Goal: Submit feedback/report problem: Submit feedback/report problem

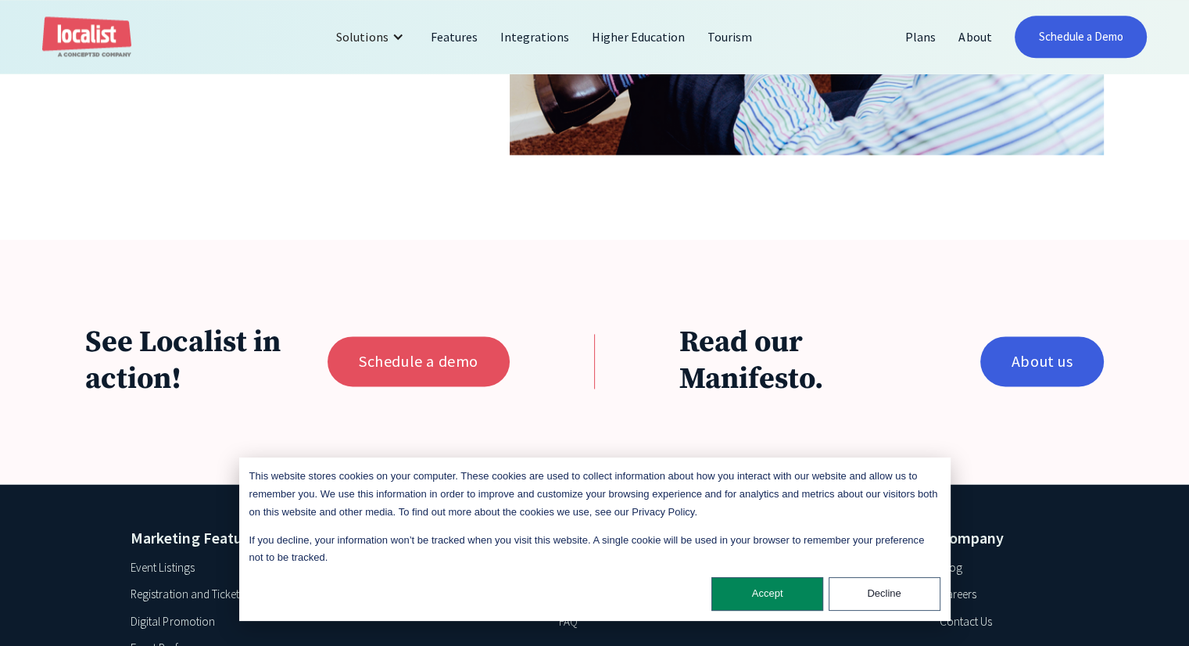
scroll to position [2284, 0]
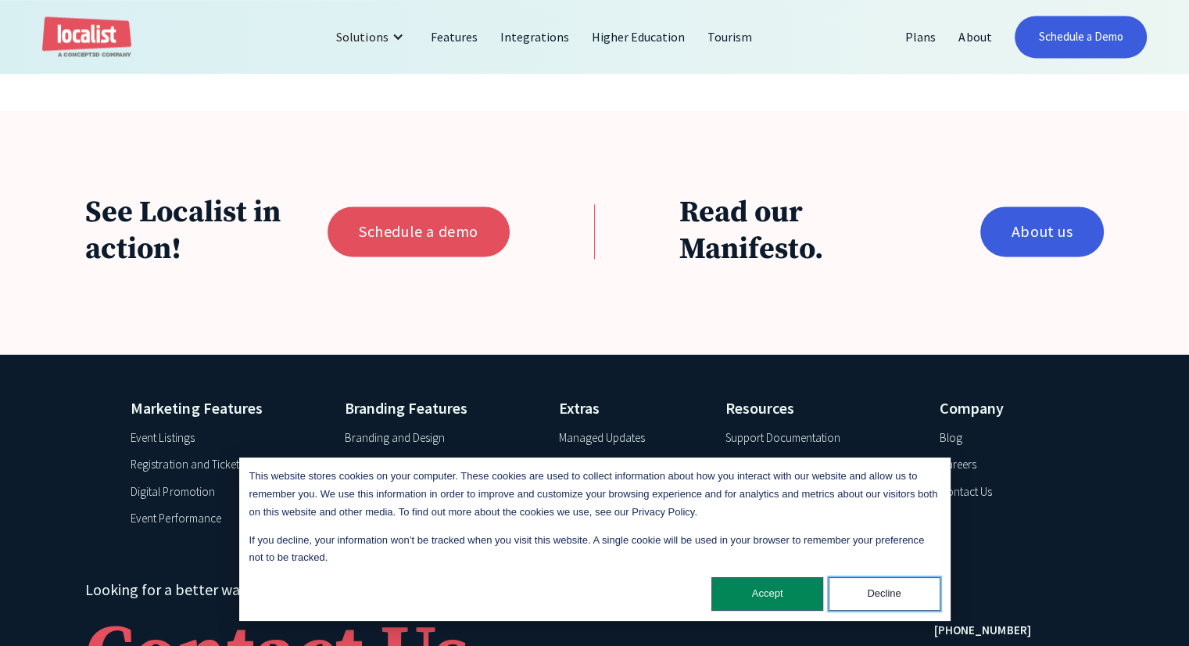
click at [855, 579] on button "Decline" at bounding box center [885, 594] width 112 height 34
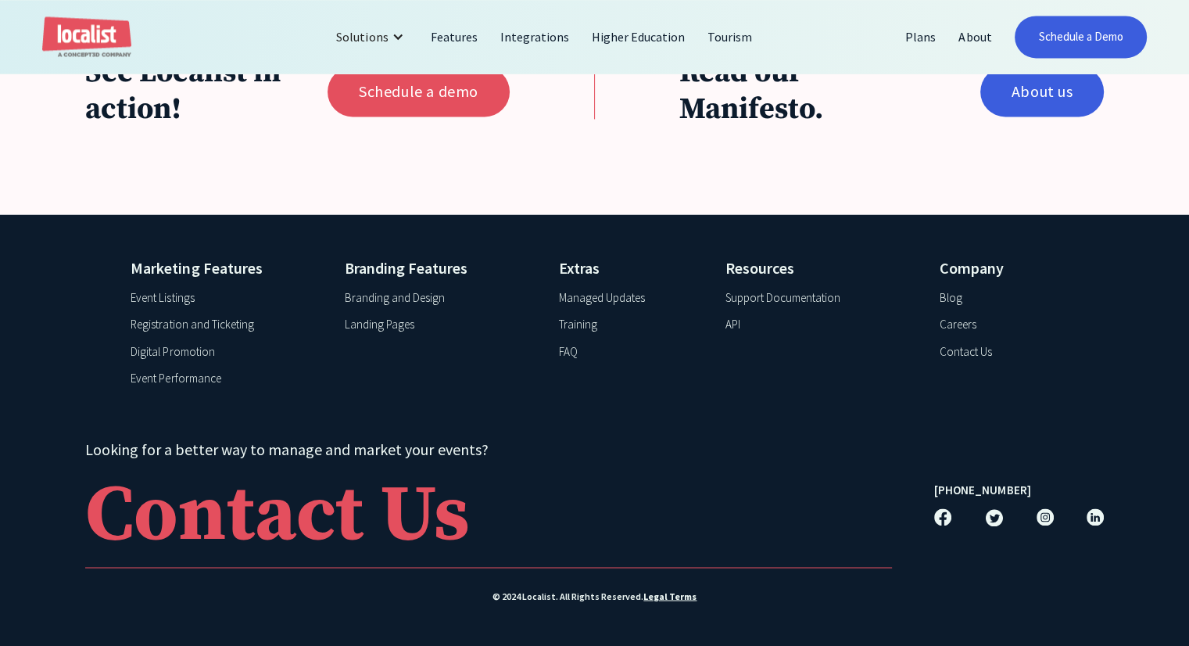
scroll to position [2446, 0]
click at [976, 353] on div "Contact Us" at bounding box center [966, 352] width 52 height 18
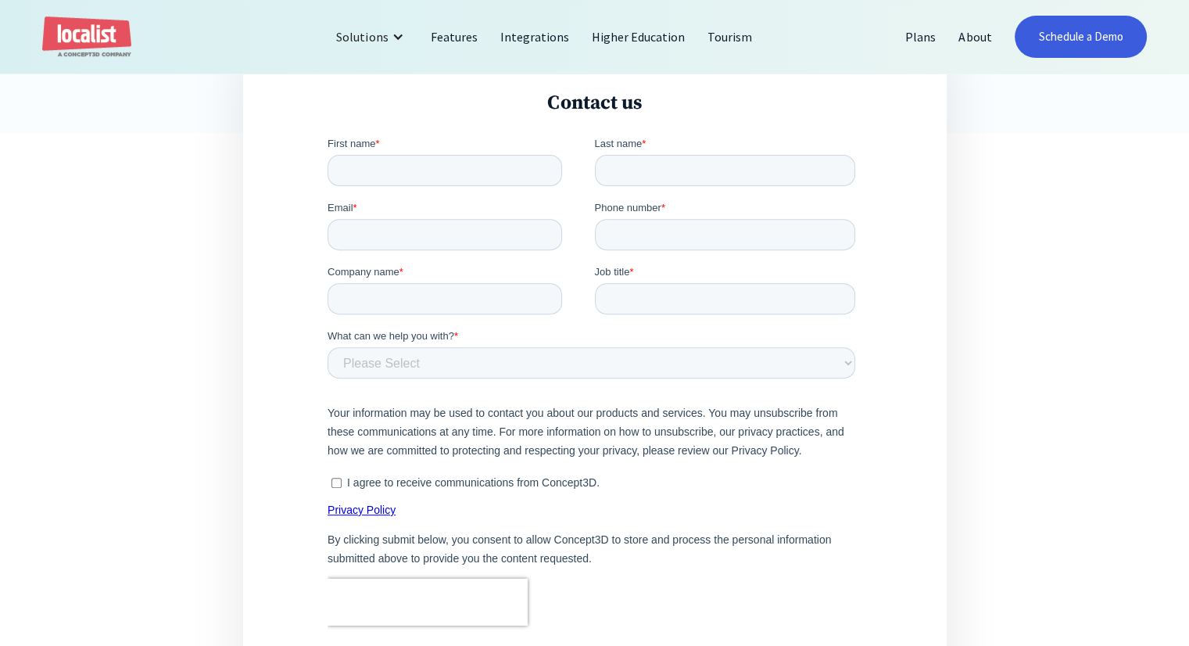
scroll to position [535, 0]
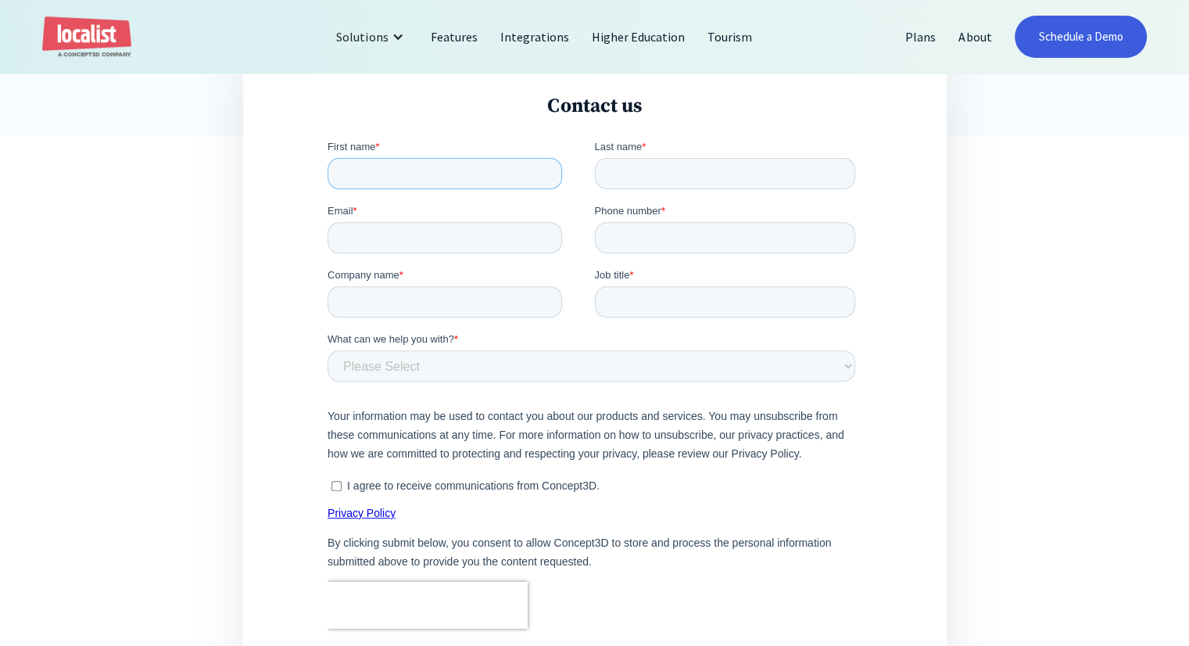
click at [510, 182] on input "First name *" at bounding box center [445, 173] width 235 height 31
type input "Usman"
type input "[PERSON_NAME]"
type input "[EMAIL_ADDRESS][DOMAIN_NAME]"
type input "9299905423"
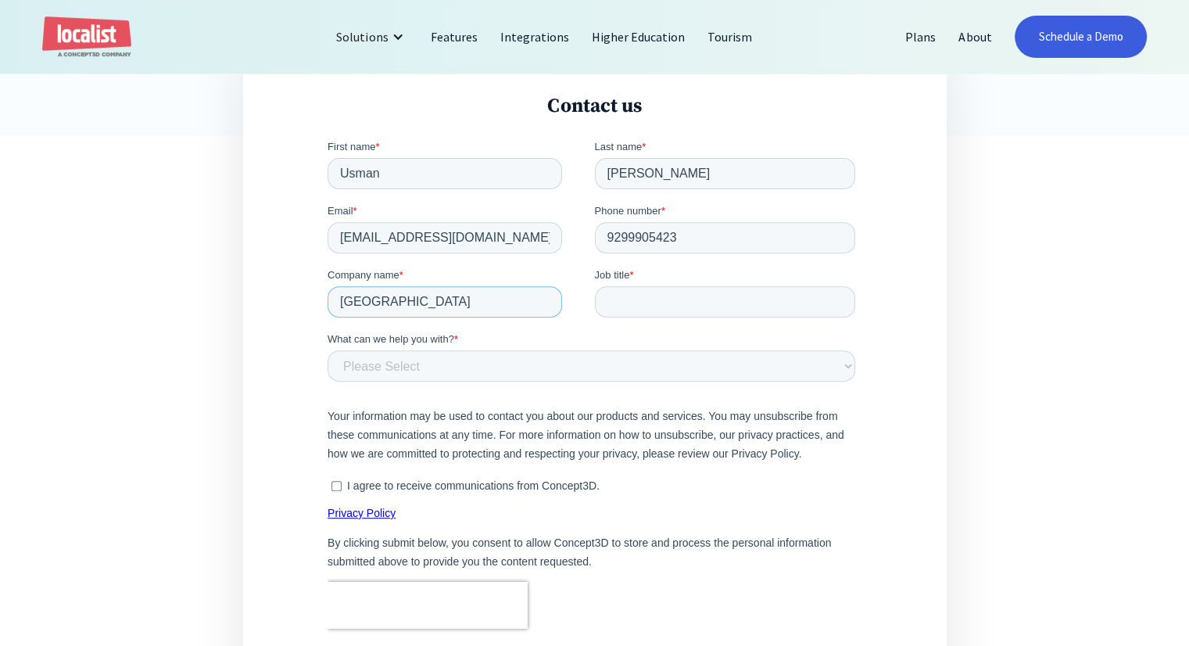
type input "[GEOGRAPHIC_DATA]"
type input "Application Integration Developer"
click at [524, 369] on select "Please Select Product and Account Support Contact a Sales Team Member Partnersh…" at bounding box center [592, 365] width 528 height 31
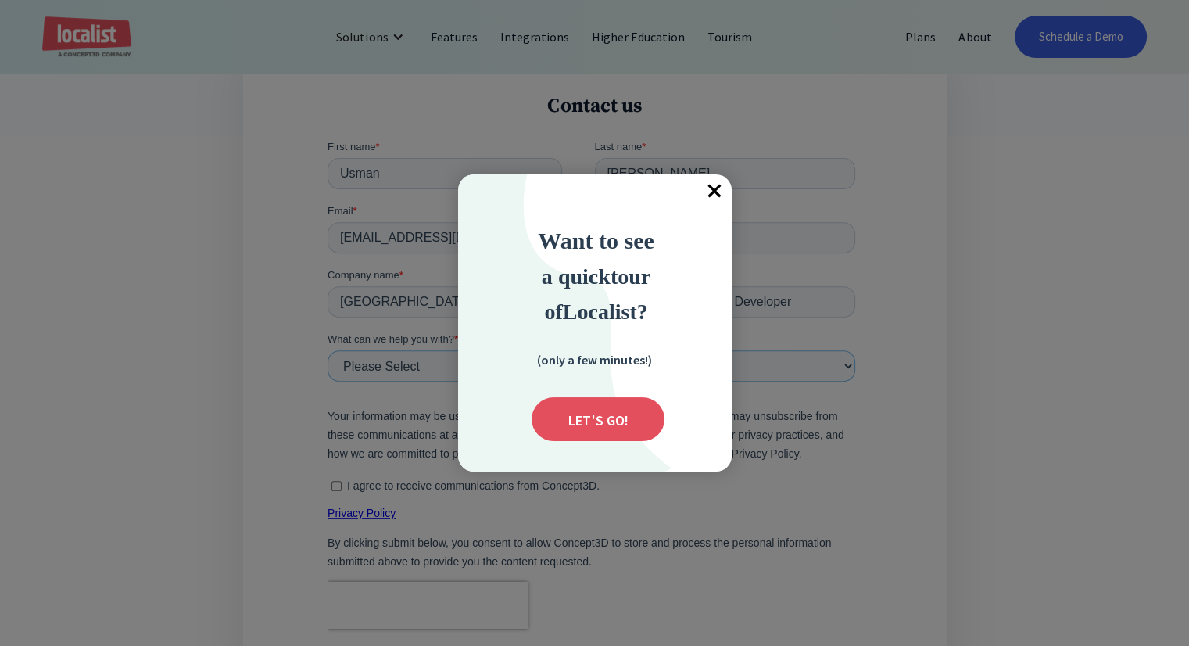
select select "CSM"
click at [328, 350] on select "Please Select Product and Account Support Contact a Sales Team Member Partnersh…" at bounding box center [592, 365] width 528 height 31
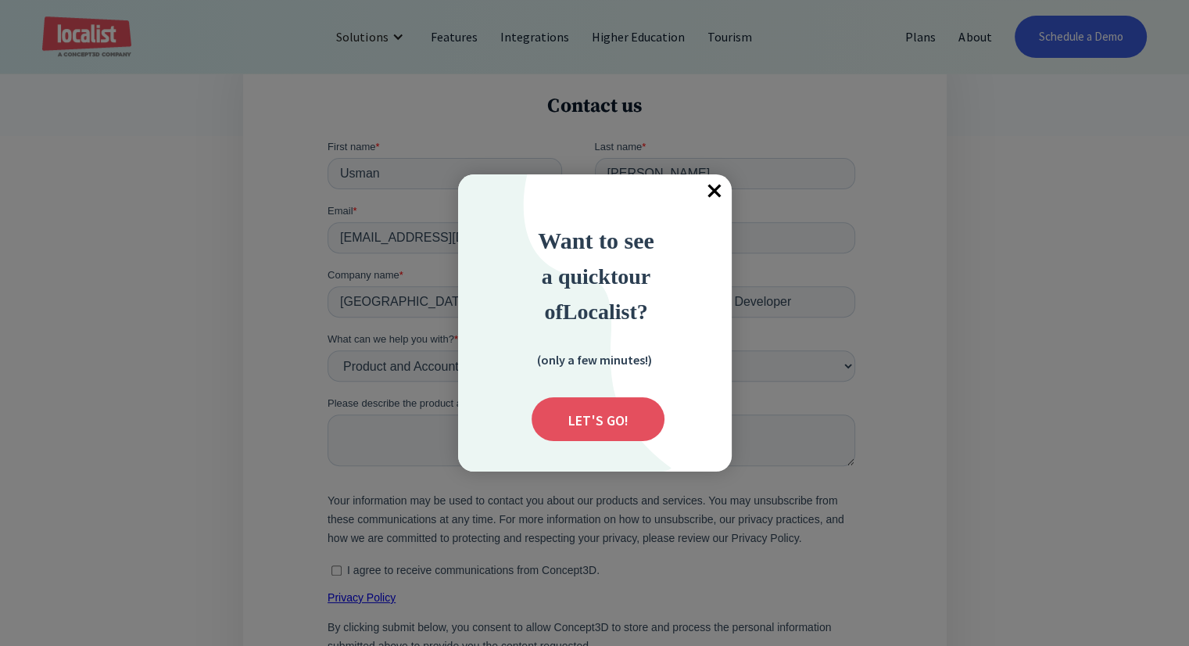
click at [709, 195] on span "×" at bounding box center [715, 191] width 34 height 34
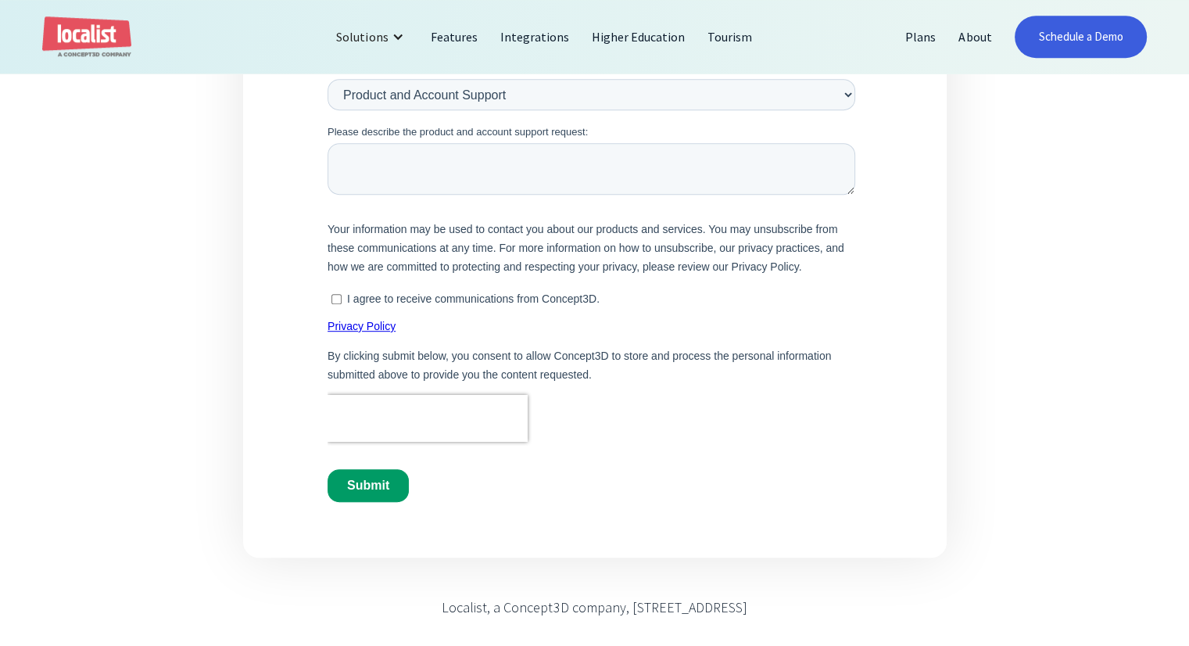
scroll to position [822, 0]
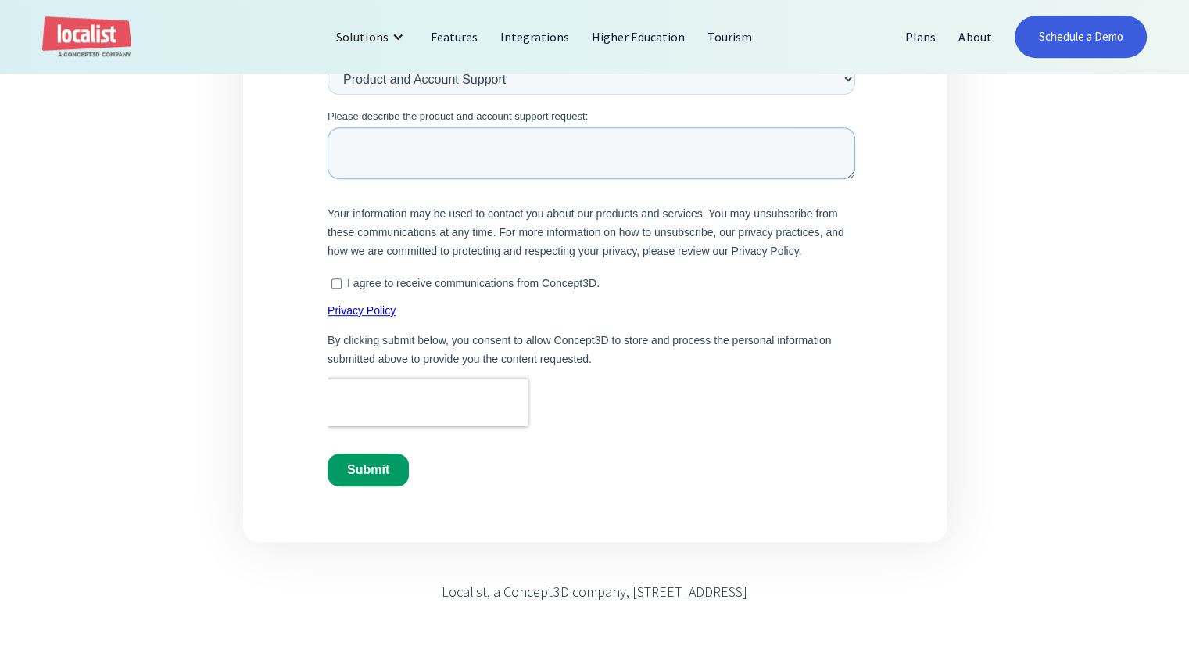
click at [480, 147] on textarea "Please describe the product and account support request:" at bounding box center [592, 154] width 528 height 52
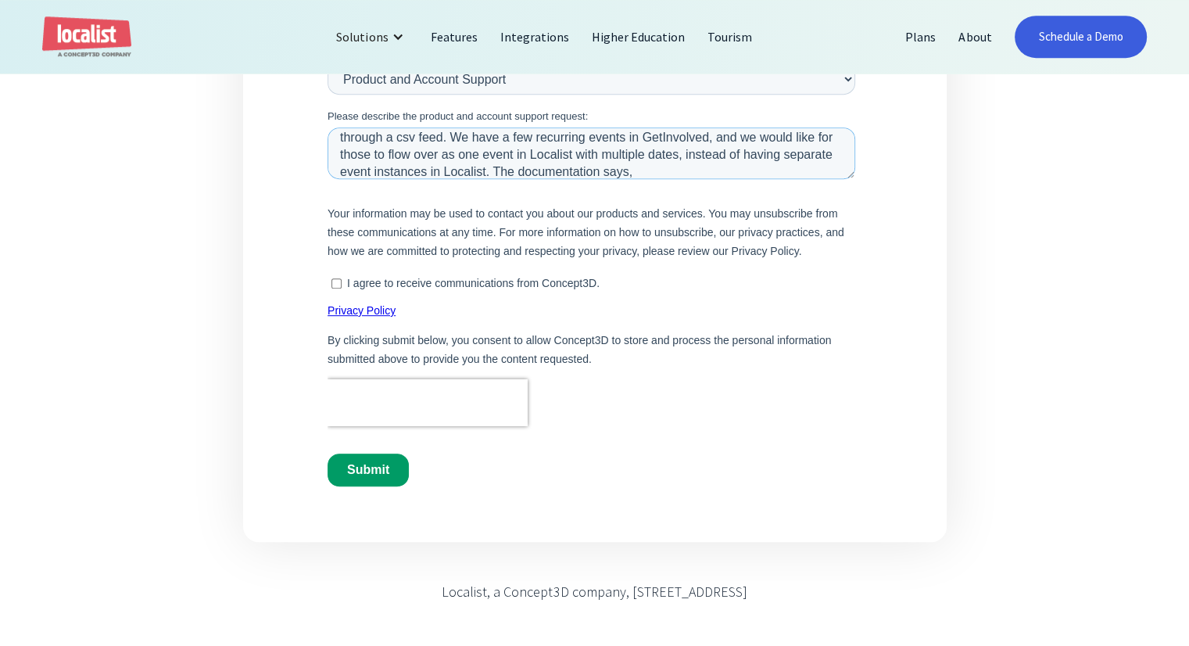
scroll to position [127, 0]
paste textarea "If your title and place name combination match another event, it will combine t…"
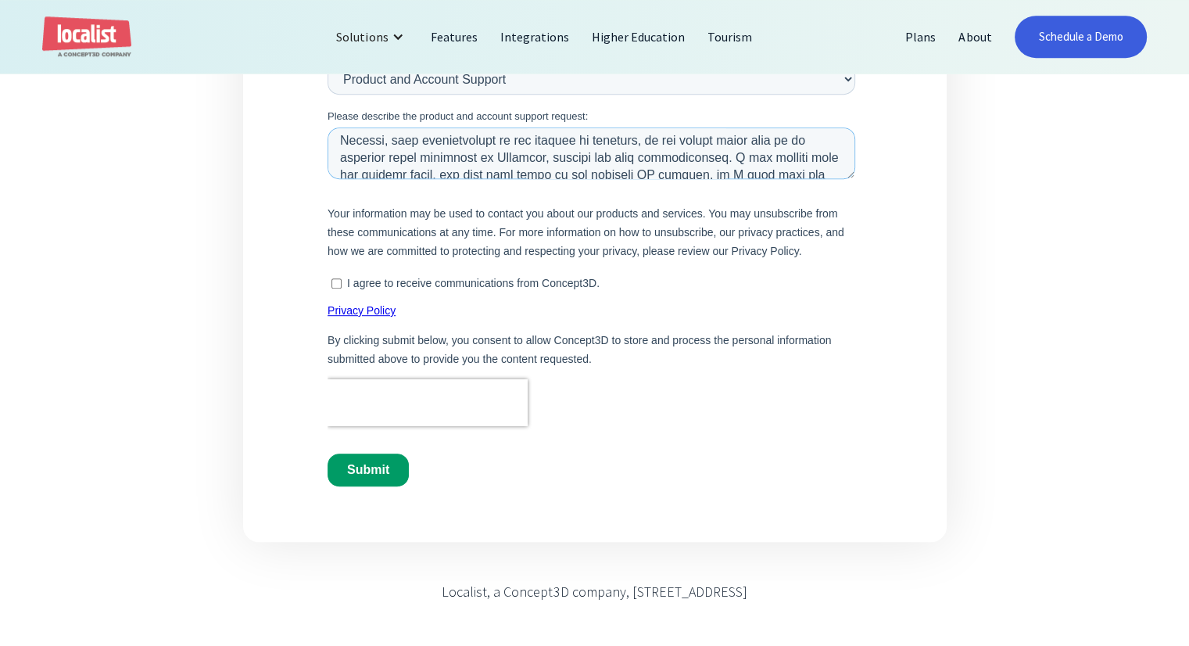
scroll to position [205, 0]
click at [594, 146] on textarea "Please describe the product and account support request:" at bounding box center [592, 154] width 528 height 52
click at [542, 157] on textarea "Please describe the product and account support request:" at bounding box center [592, 154] width 528 height 52
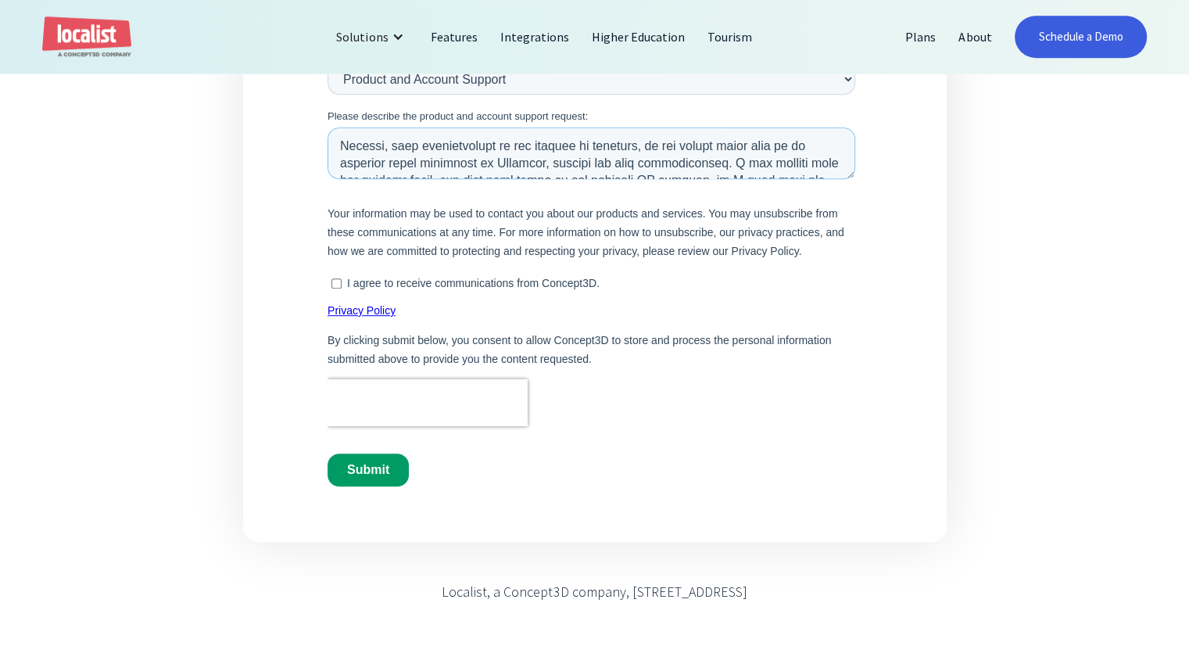
paste textarea "Loremips Dolorsi Amet, C’a Elits Doeiu, te incididuntu laboreetdol magnaaliq en…"
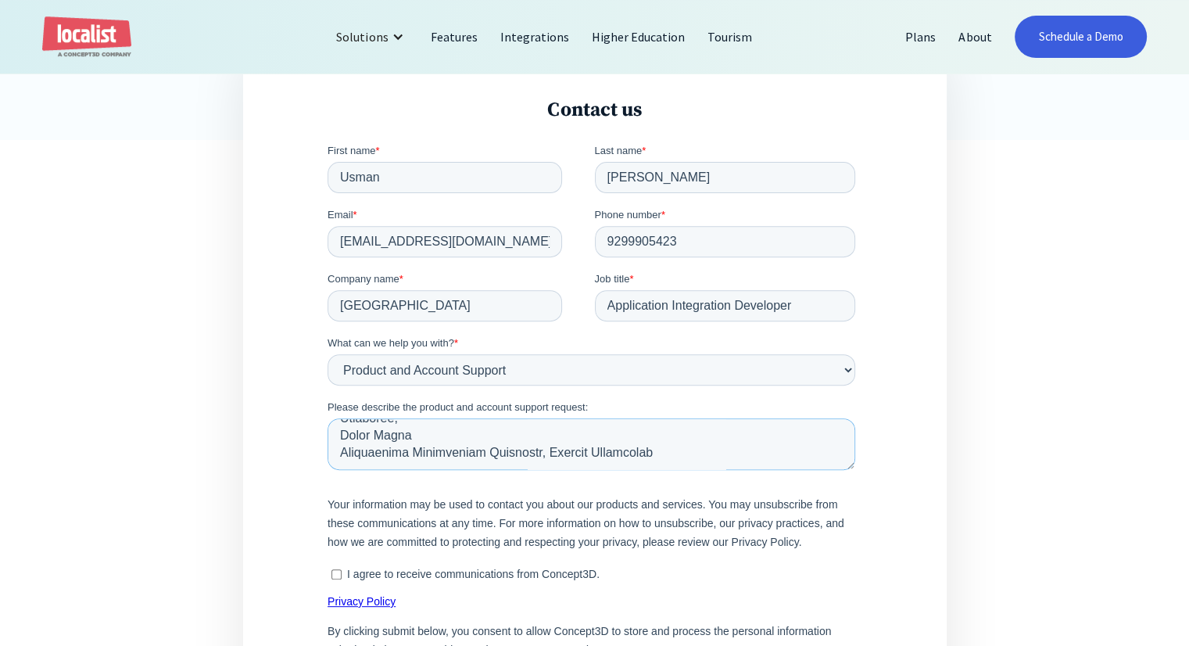
scroll to position [529, 0]
type textarea "Lo Ipsumdol Sitamet Cons, A’e Seddo Eiusm, te incididuntu laboreetdol magnaaliq…"
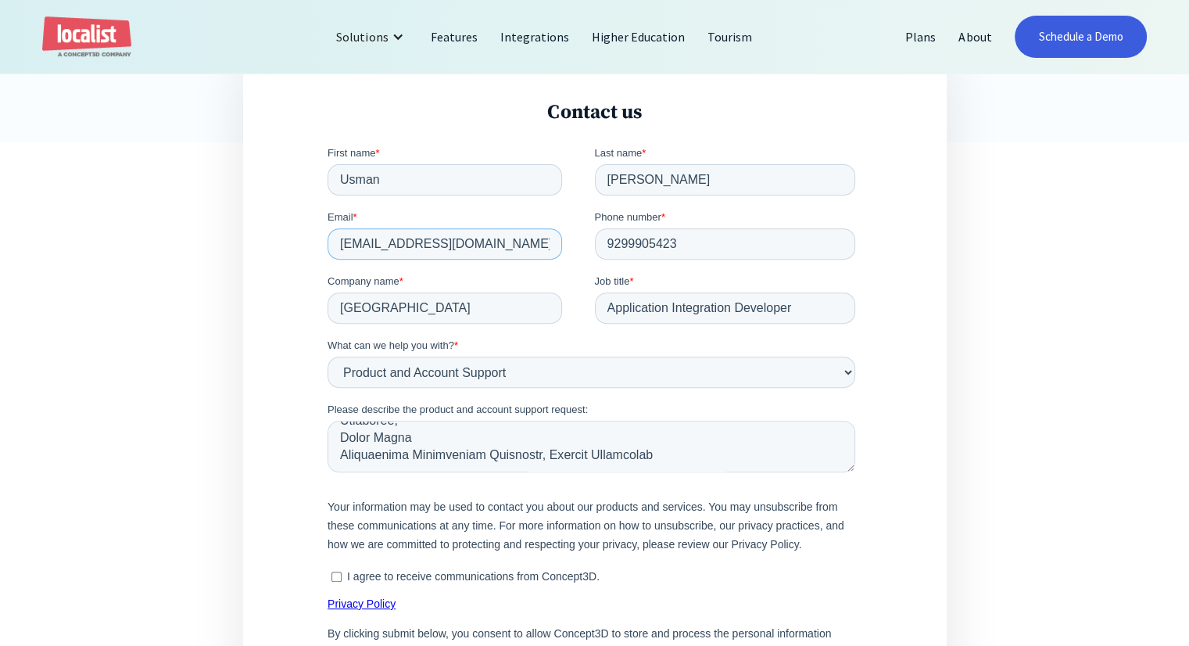
click at [518, 258] on input "[EMAIL_ADDRESS][DOMAIN_NAME]" at bounding box center [445, 243] width 235 height 31
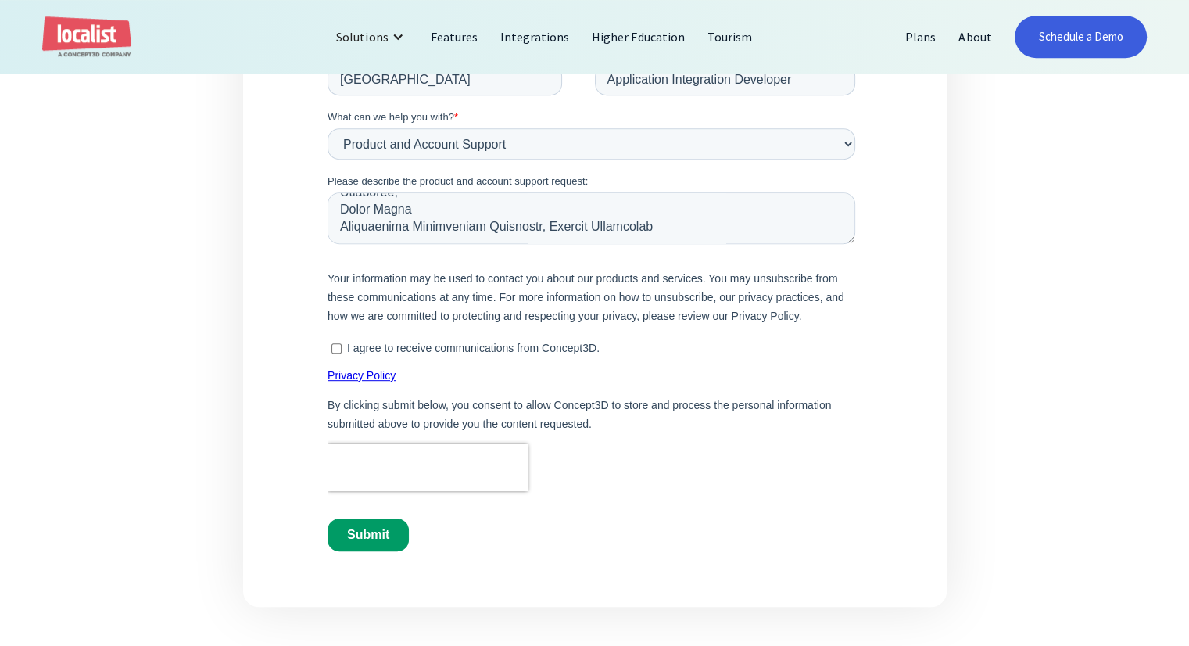
scroll to position [713, 0]
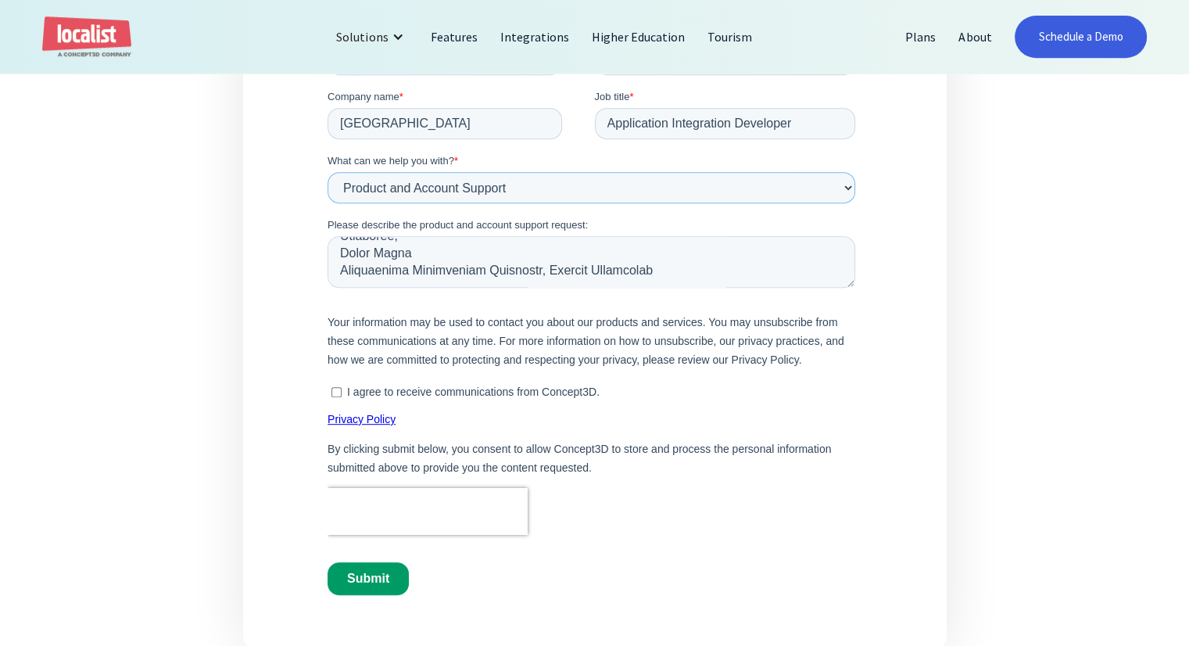
click at [583, 188] on select "Please Select Product and Account Support Contact a Sales Team Member Partnersh…" at bounding box center [592, 188] width 528 height 31
click at [328, 204] on select "Please Select Product and Account Support Contact a Sales Team Member Partnersh…" at bounding box center [592, 188] width 528 height 31
click at [369, 578] on input "Submit" at bounding box center [368, 579] width 81 height 33
